Goal: Task Accomplishment & Management: Use online tool/utility

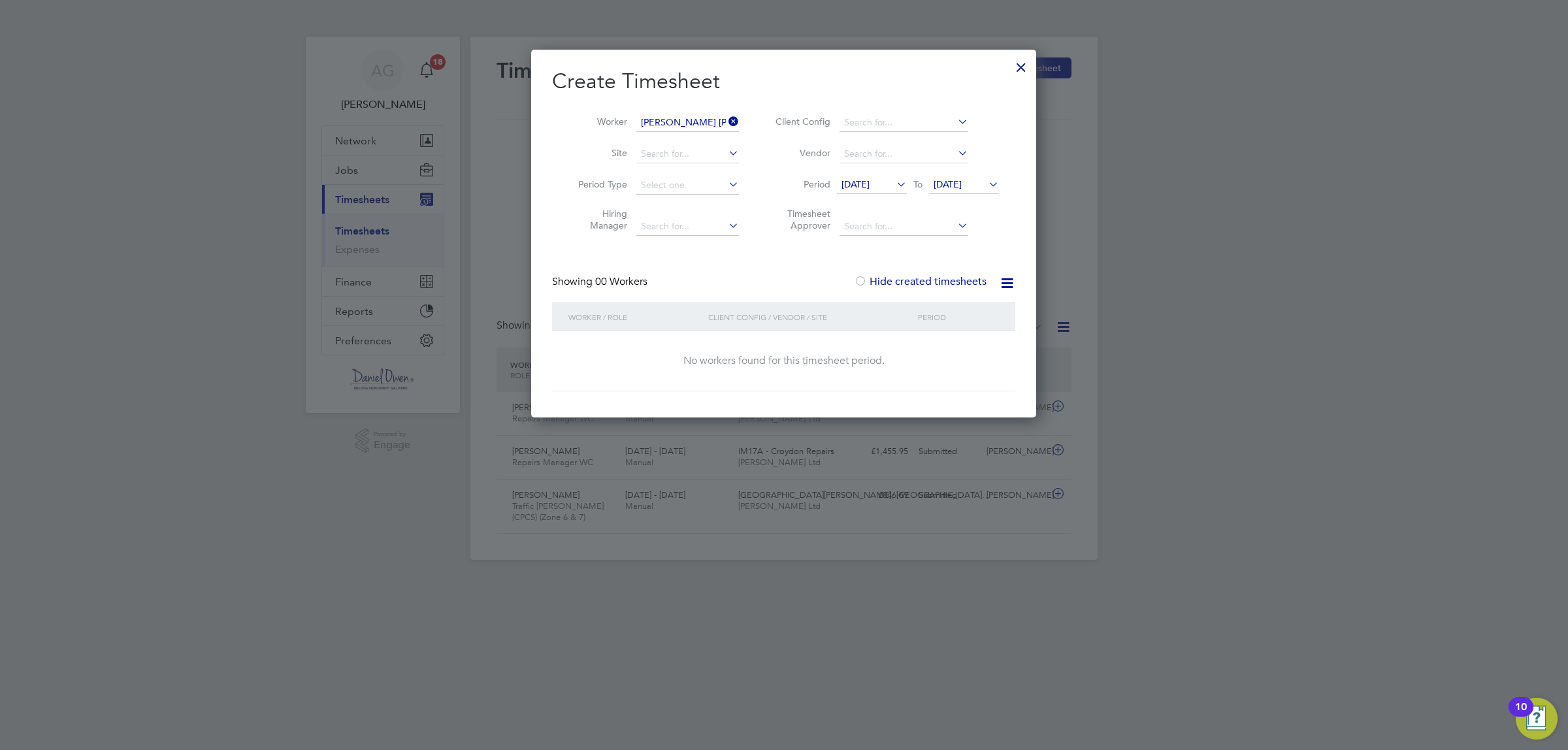
click at [1316, 132] on div at bounding box center [784, 375] width 1568 height 750
click at [932, 280] on label "Hide created timesheets" at bounding box center [920, 282] width 132 height 13
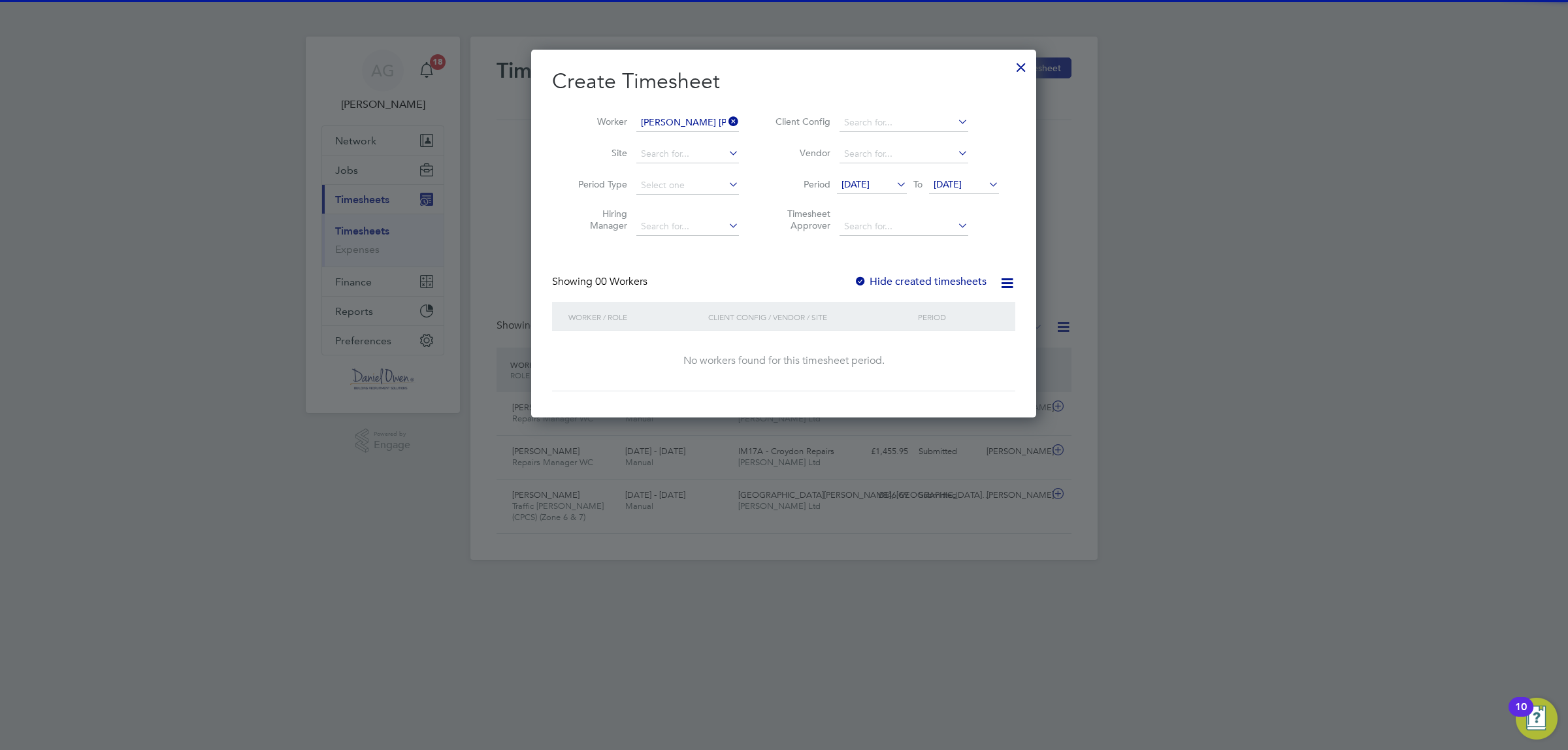
click at [932, 280] on label "Hide created timesheets" at bounding box center [920, 282] width 132 height 13
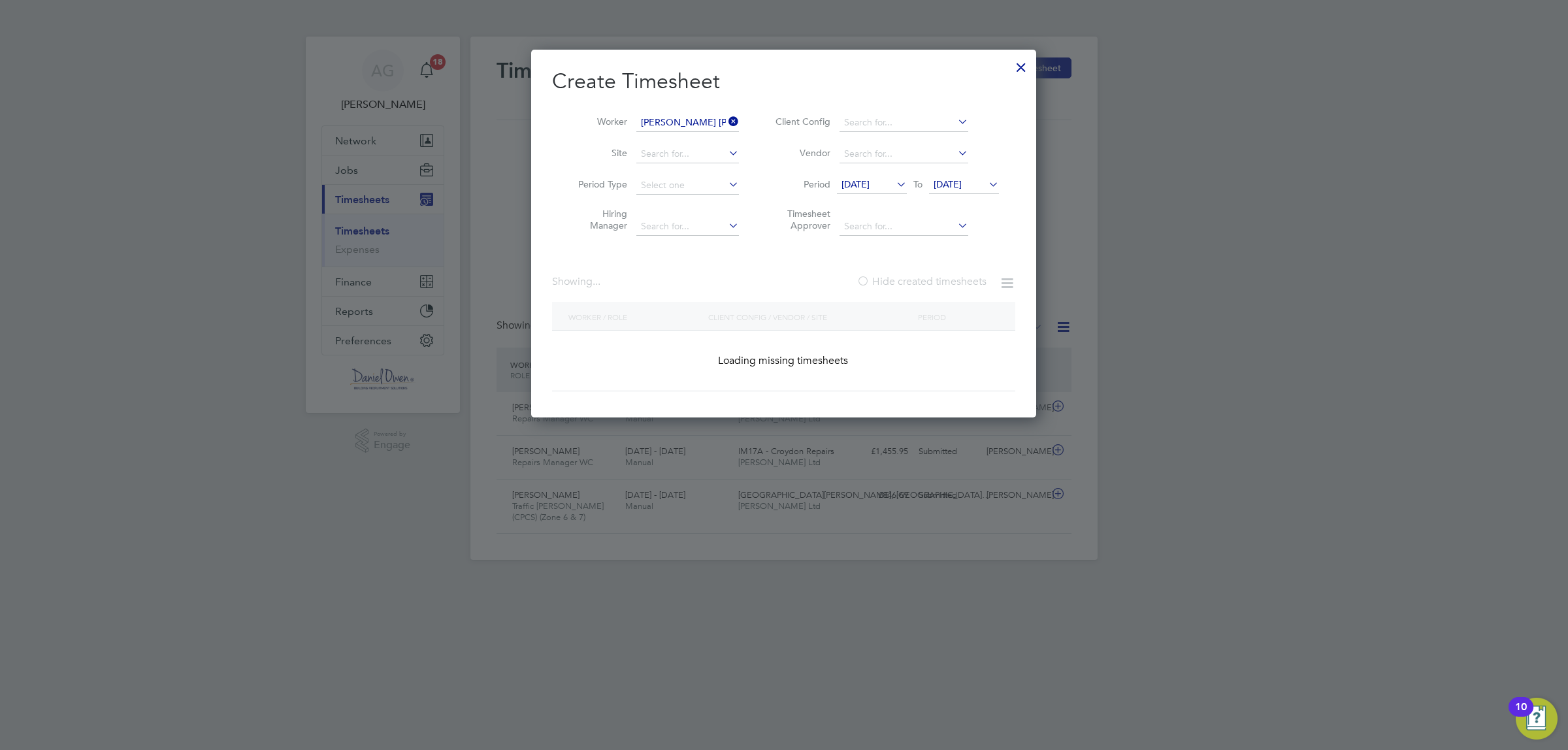
scroll to position [5, 5]
click at [1287, 114] on div at bounding box center [784, 375] width 1568 height 750
click at [1212, 213] on div at bounding box center [784, 375] width 1568 height 750
click at [1016, 62] on div at bounding box center [1021, 63] width 23 height 23
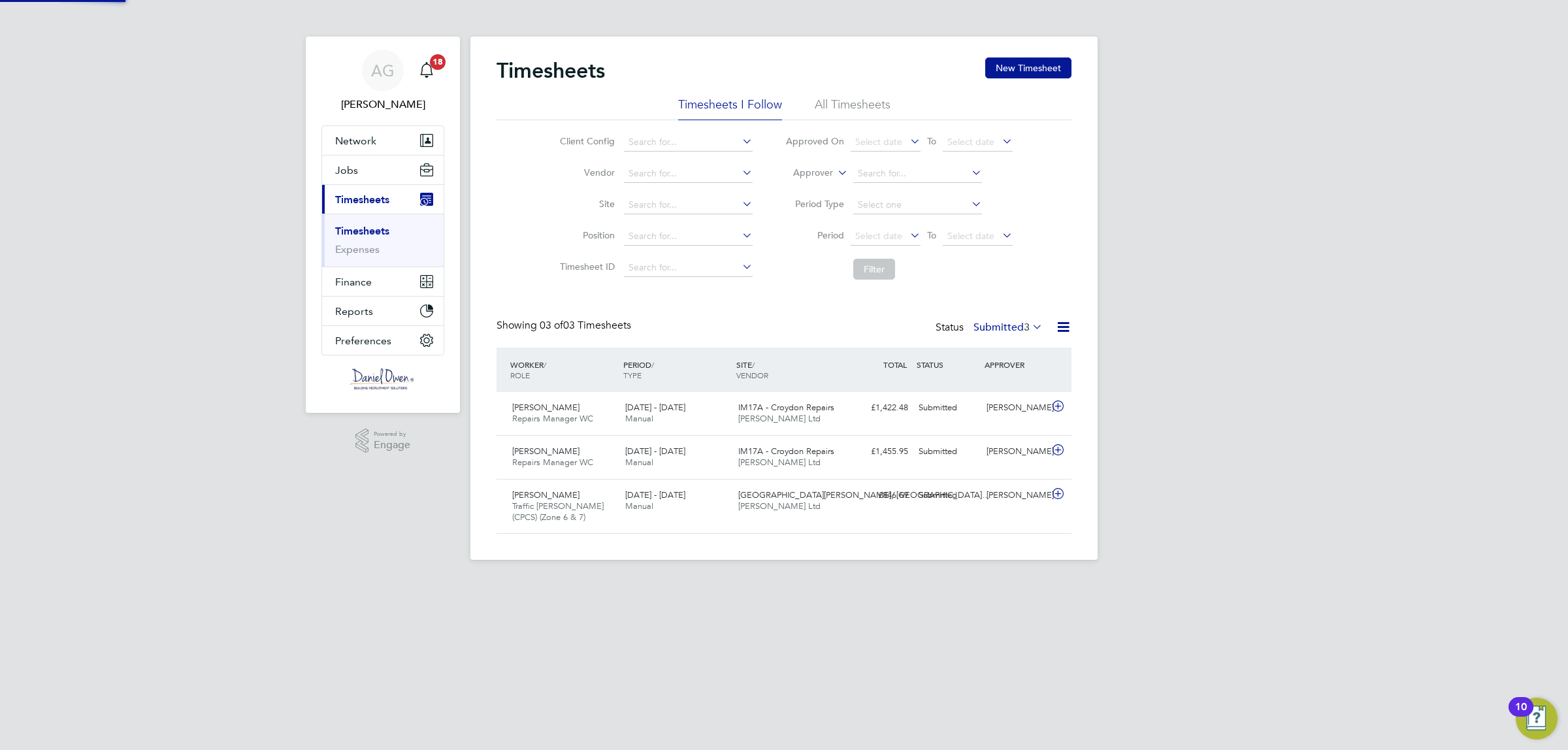
click at [1169, 194] on div "AG [PERSON_NAME] Notifications 18 Applications: Network Team Members Businesses…" at bounding box center [784, 291] width 1568 height 581
click at [383, 232] on link "Timesheets" at bounding box center [362, 231] width 55 height 13
click at [689, 135] on input at bounding box center [688, 142] width 129 height 18
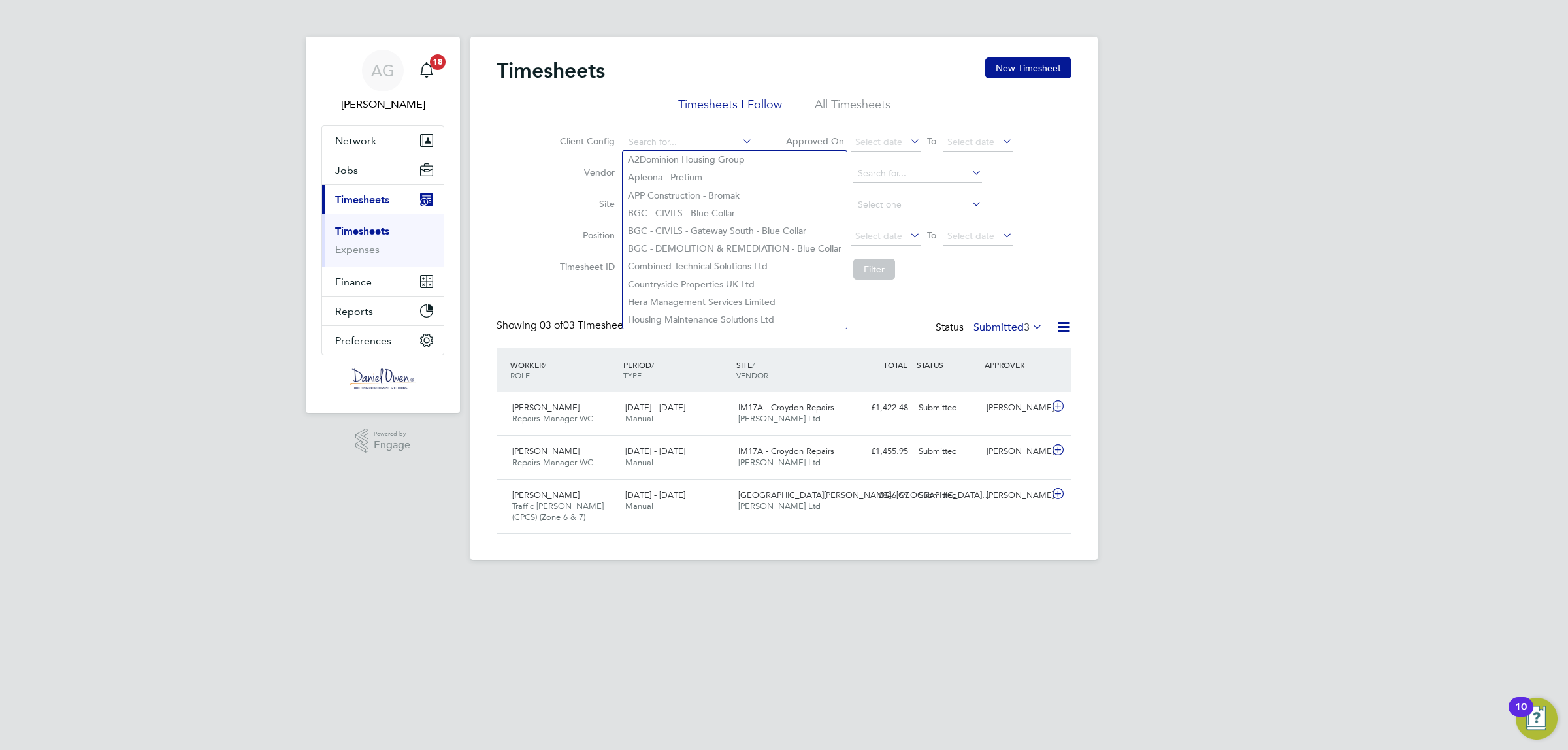
click at [586, 146] on label "Client Config" at bounding box center [586, 140] width 59 height 12
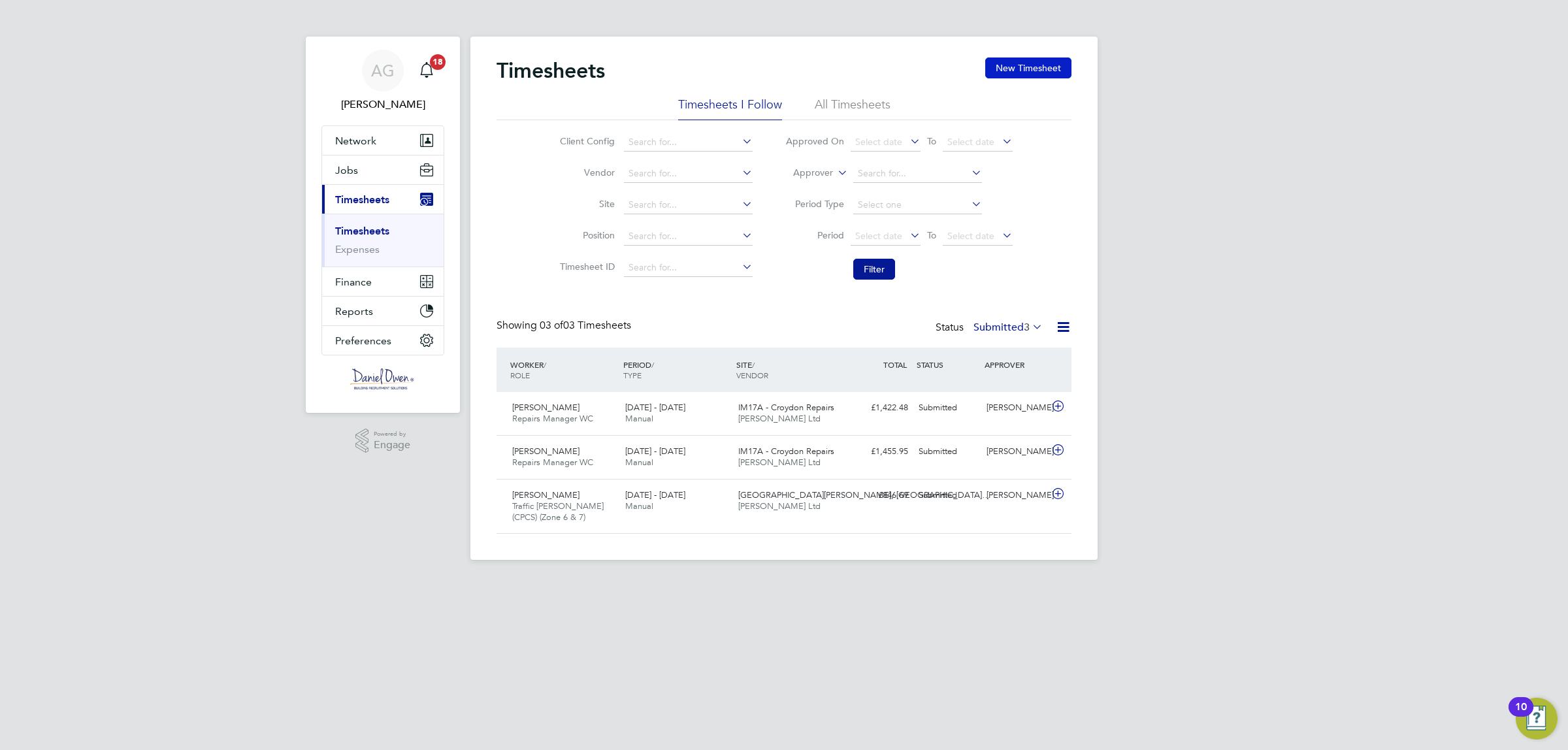
click at [1036, 75] on button "New Timesheet" at bounding box center [1028, 67] width 86 height 21
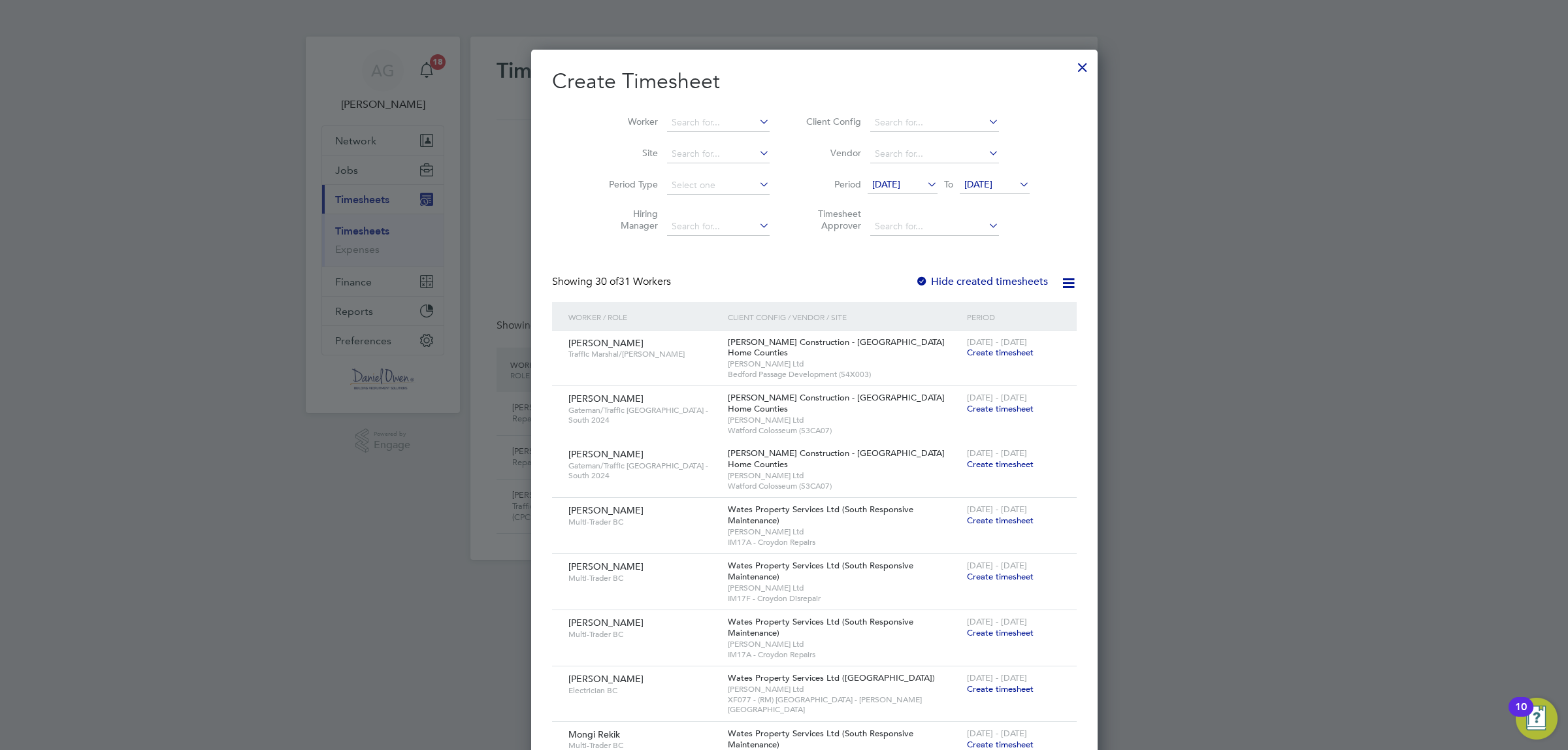
scroll to position [2248, 535]
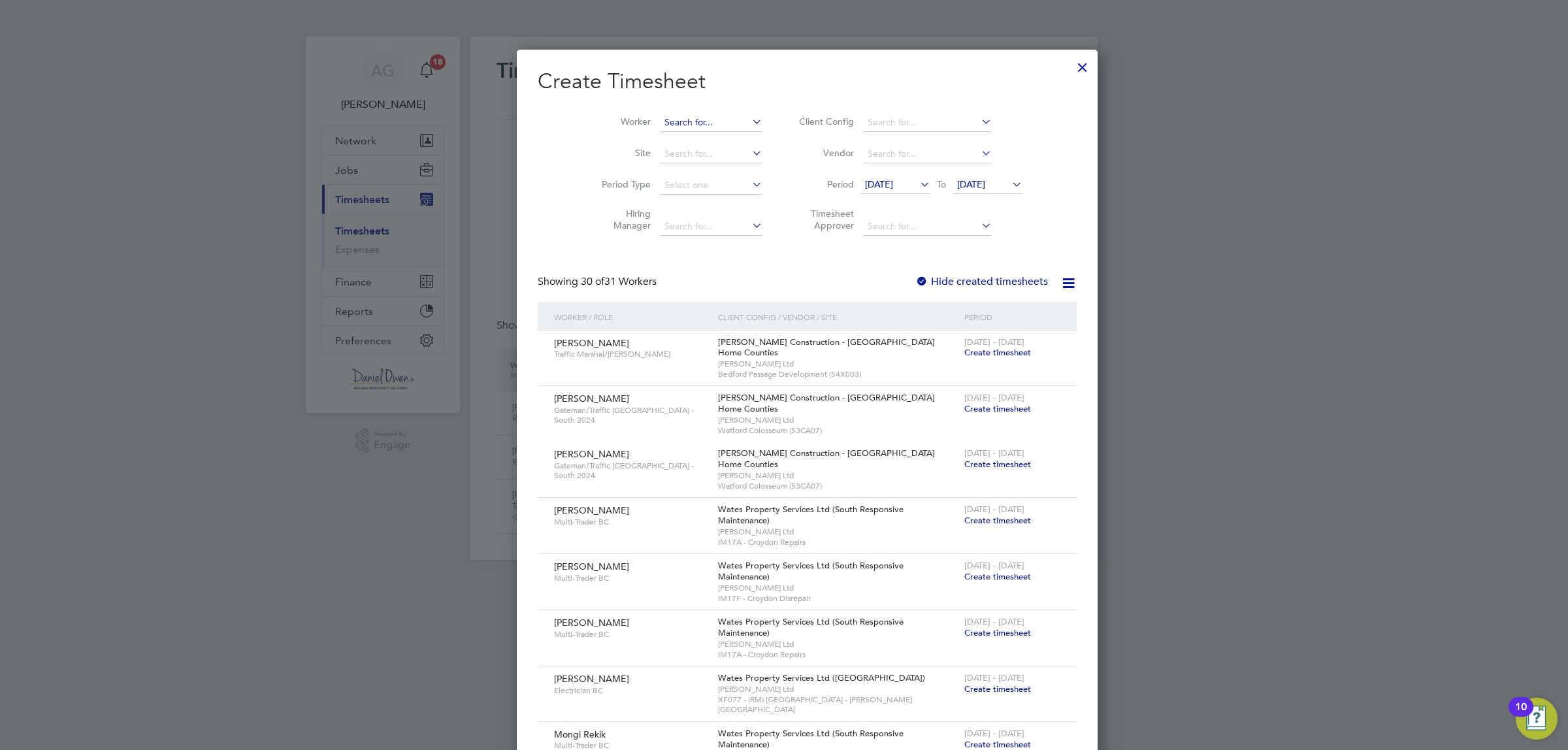
click at [691, 118] on input at bounding box center [711, 122] width 103 height 18
type input "[PERSON_NAME] [PERSON_NAME]"
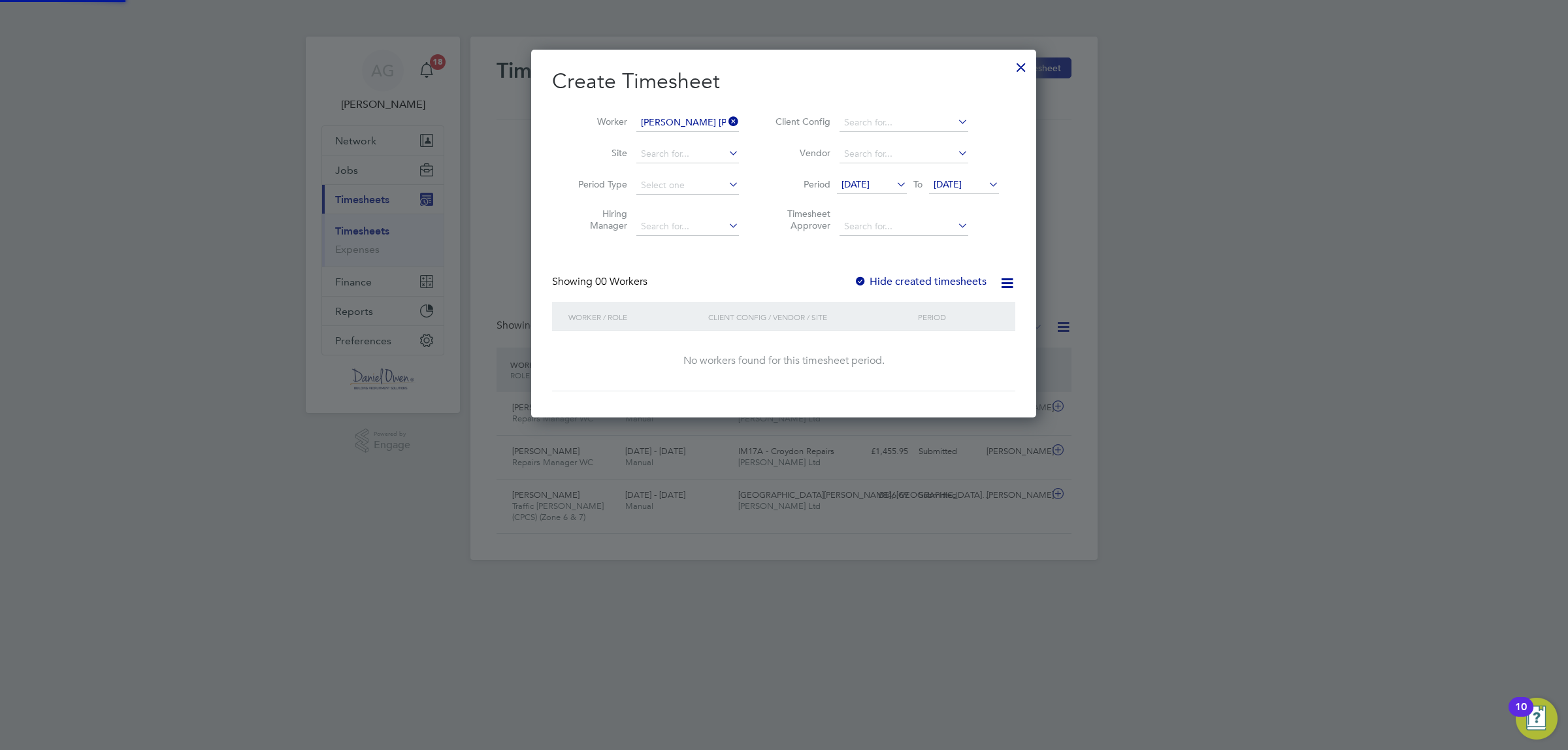
scroll to position [5, 5]
click at [903, 280] on label "Hide created timesheets" at bounding box center [920, 282] width 132 height 13
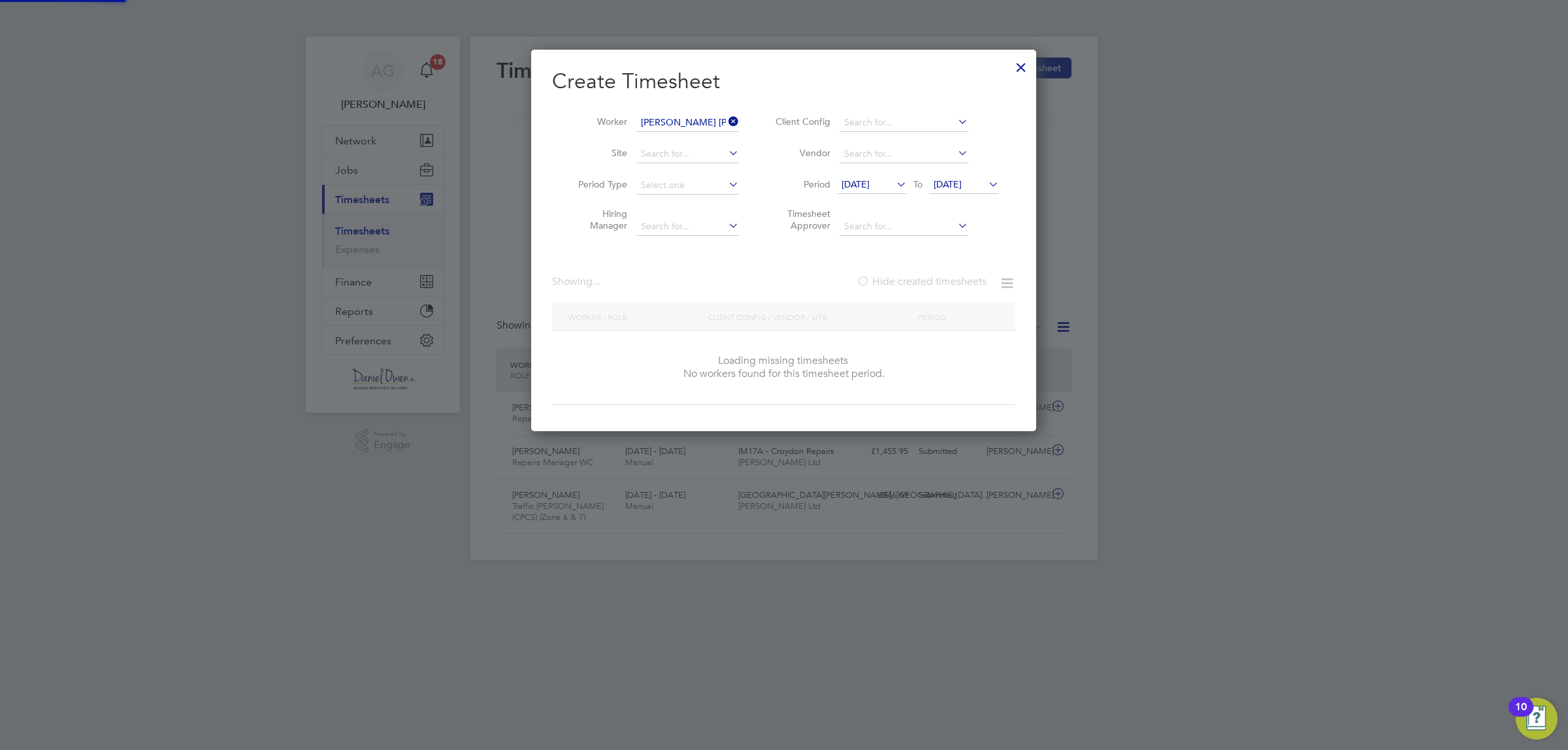
scroll to position [367, 505]
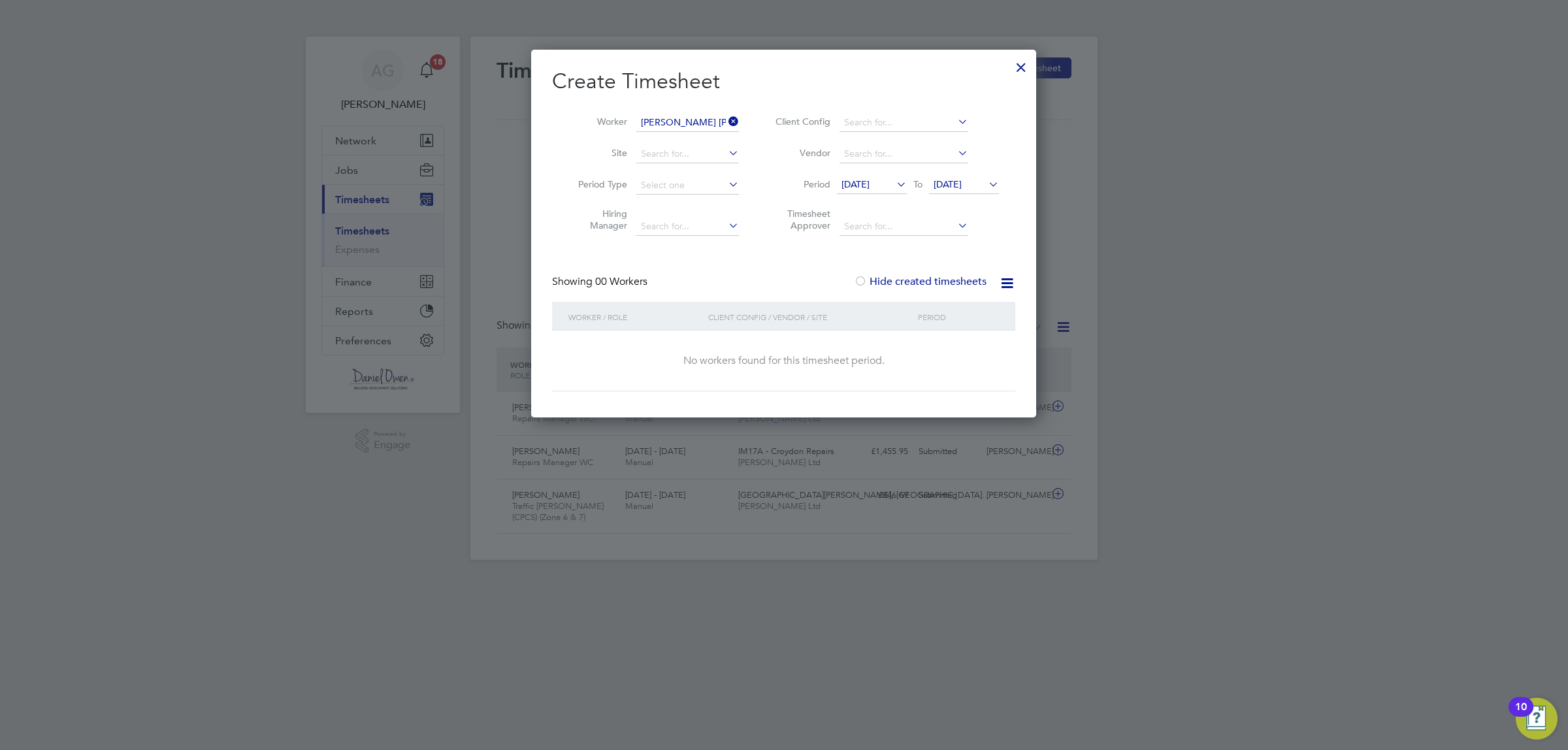
click at [894, 180] on icon at bounding box center [894, 184] width 0 height 18
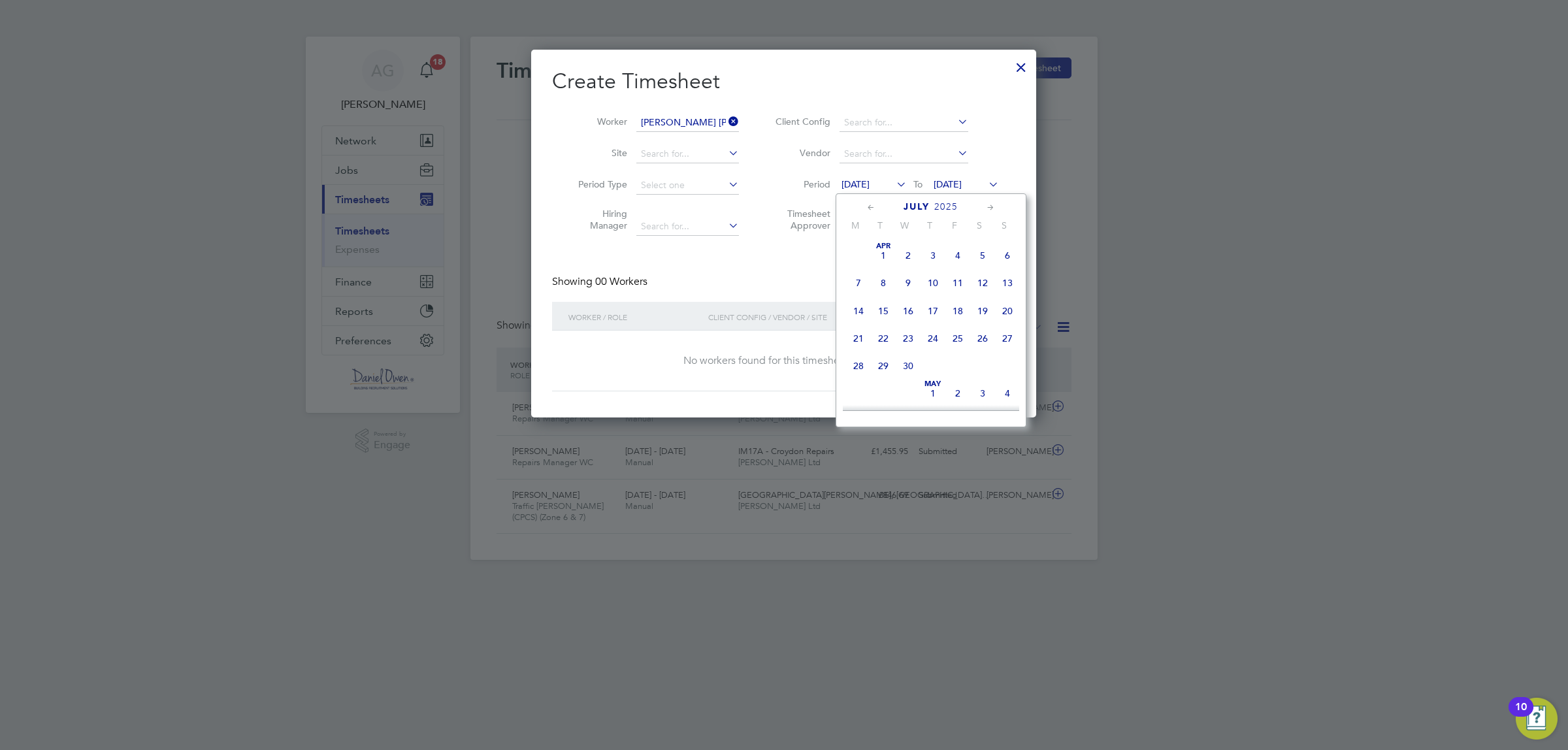
scroll to position [515, 0]
click at [1024, 67] on div at bounding box center [1021, 63] width 23 height 23
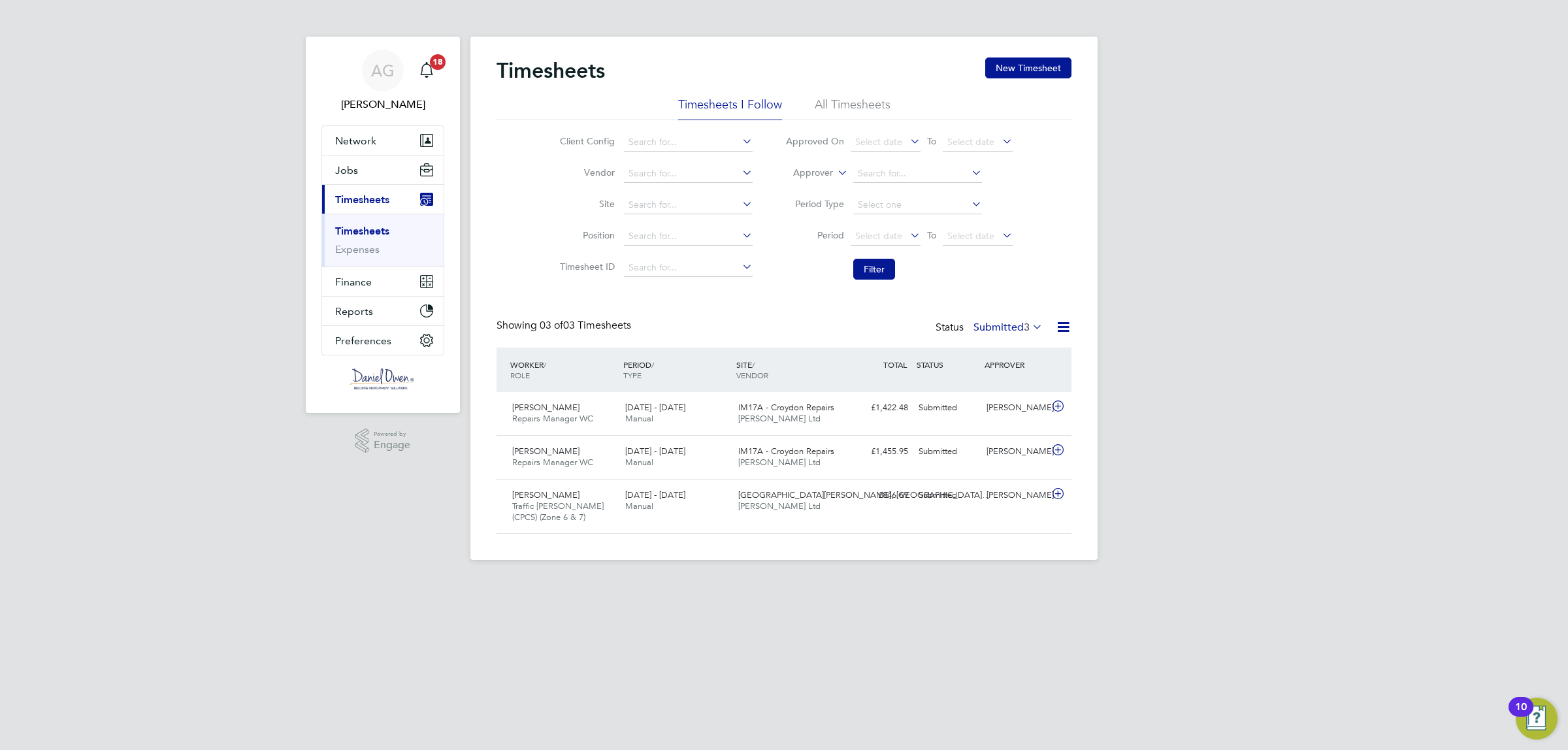
scroll to position [44, 113]
click at [1394, 581] on html "AG [PERSON_NAME] Notifications 18 Applications: Network Team Members Businesses…" at bounding box center [784, 291] width 1568 height 581
